Goal: Task Accomplishment & Management: Manage account settings

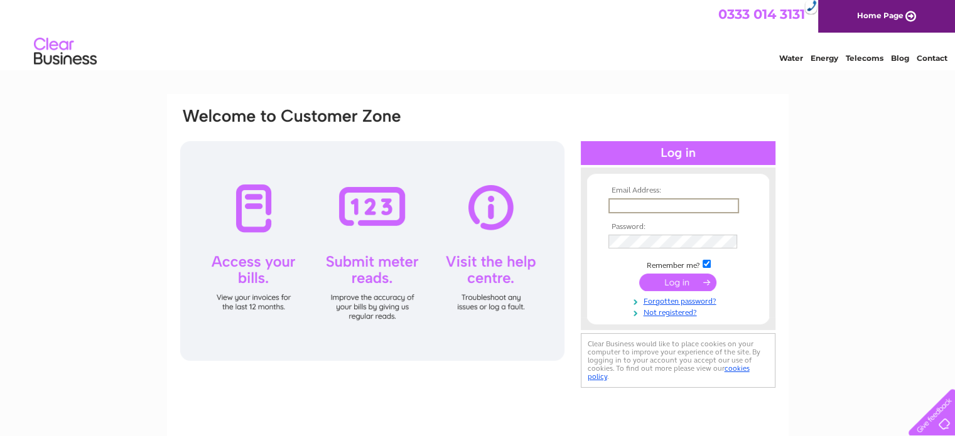
click at [642, 205] on input "text" at bounding box center [674, 205] width 131 height 15
type input "kerry.mcphail@christie.com"
click at [689, 278] on input "submit" at bounding box center [677, 282] width 77 height 18
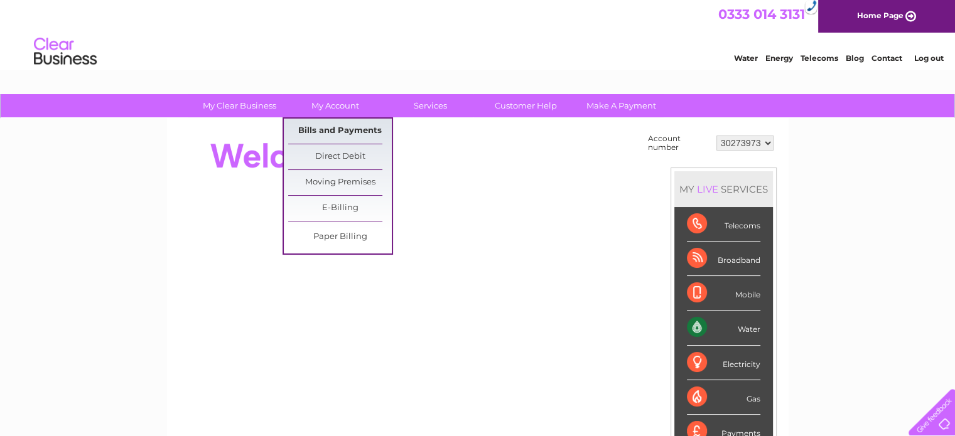
click at [332, 126] on link "Bills and Payments" at bounding box center [340, 131] width 104 height 25
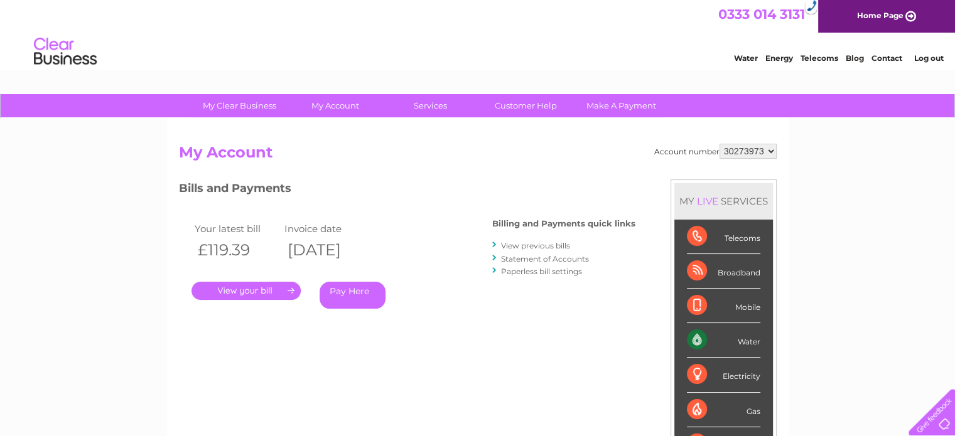
click at [261, 283] on link "." at bounding box center [246, 291] width 109 height 18
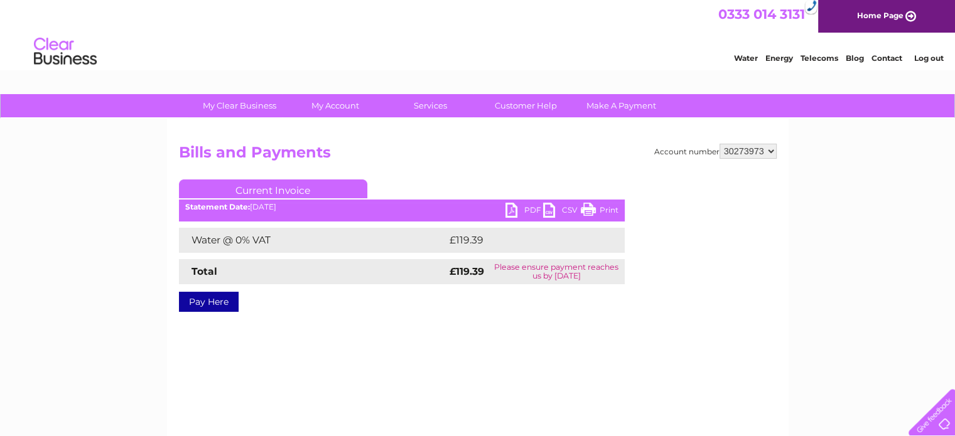
click at [509, 205] on link "PDF" at bounding box center [525, 212] width 38 height 18
drag, startPoint x: 912, startPoint y: 173, endPoint x: 922, endPoint y: 116, distance: 58.5
click at [912, 173] on div "My Clear Business Login Details My Details My Preferences Link Account My Accou…" at bounding box center [477, 389] width 955 height 591
drag, startPoint x: 34, startPoint y: 160, endPoint x: 60, endPoint y: 186, distance: 36.9
click at [34, 160] on div "My Clear Business Login Details My Details My Preferences Link Account My Accou…" at bounding box center [477, 389] width 955 height 591
